Goal: Task Accomplishment & Management: Manage account settings

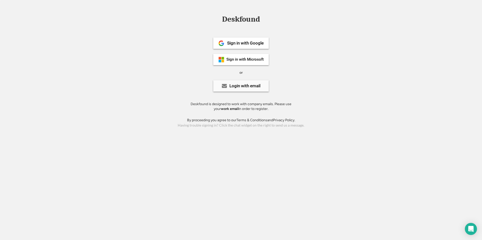
click at [265, 87] on div "Login with email" at bounding box center [240, 85] width 55 height 11
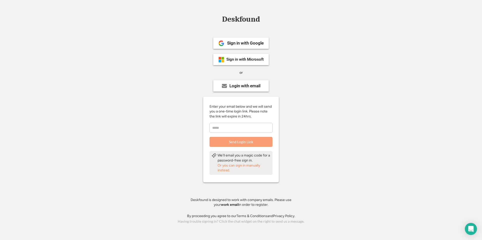
click at [254, 128] on input "email" at bounding box center [240, 128] width 63 height 10
type input "**********"
click at [248, 143] on button "Send Login Link" at bounding box center [240, 142] width 63 height 10
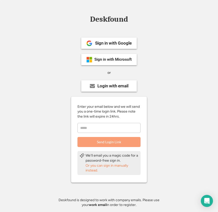
click at [128, 125] on input "email" at bounding box center [108, 128] width 63 height 10
click at [120, 165] on div "Or you can sign in manually instead." at bounding box center [111, 168] width 53 height 10
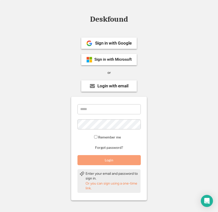
click at [94, 109] on input "email" at bounding box center [108, 109] width 63 height 10
click at [94, 105] on input "email" at bounding box center [108, 109] width 63 height 10
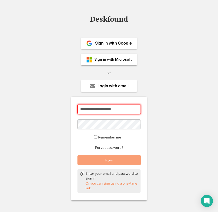
type input "**********"
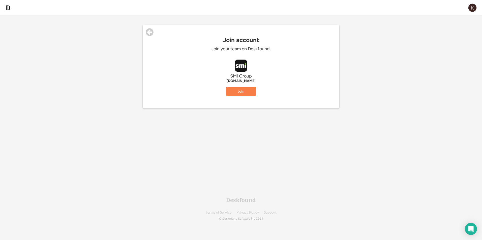
drag, startPoint x: 405, startPoint y: 104, endPoint x: 402, endPoint y: 101, distance: 4.1
click at [404, 103] on div "0% 0% 20% 20% Join account Join your team on Deskfound. SMI Group smigroupuk.co…" at bounding box center [241, 120] width 482 height 240
click at [252, 92] on button "Join" at bounding box center [241, 91] width 30 height 9
